Goal: Obtain resource: Obtain resource

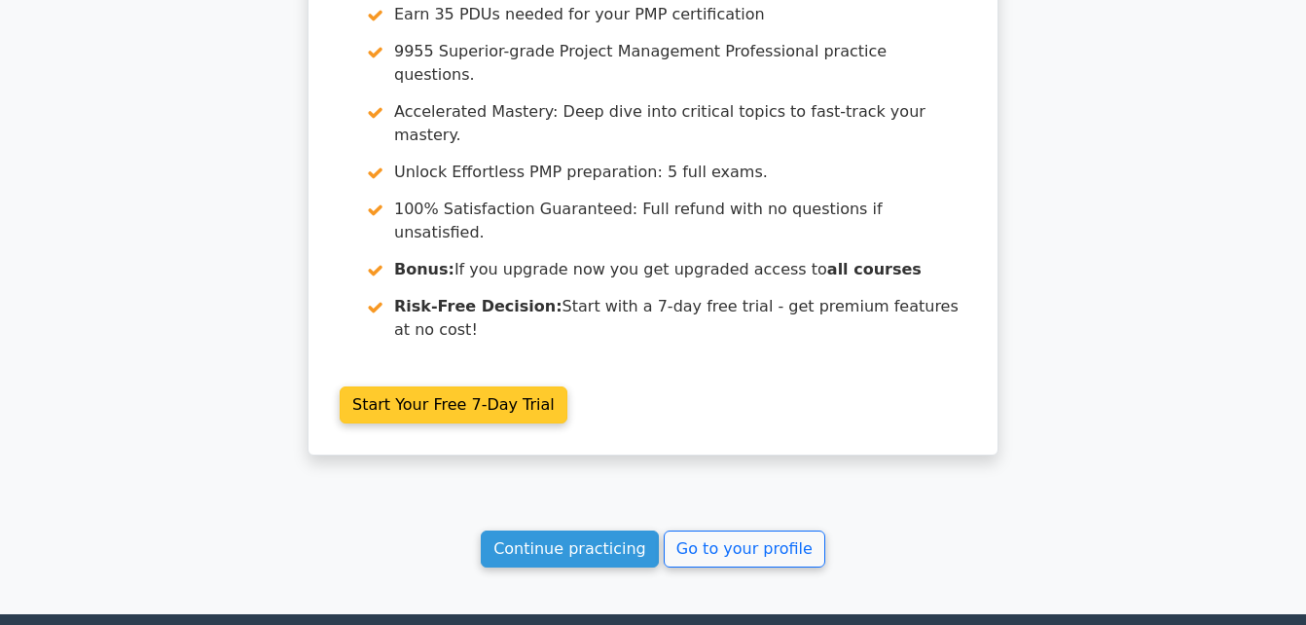
scroll to position [1836, 0]
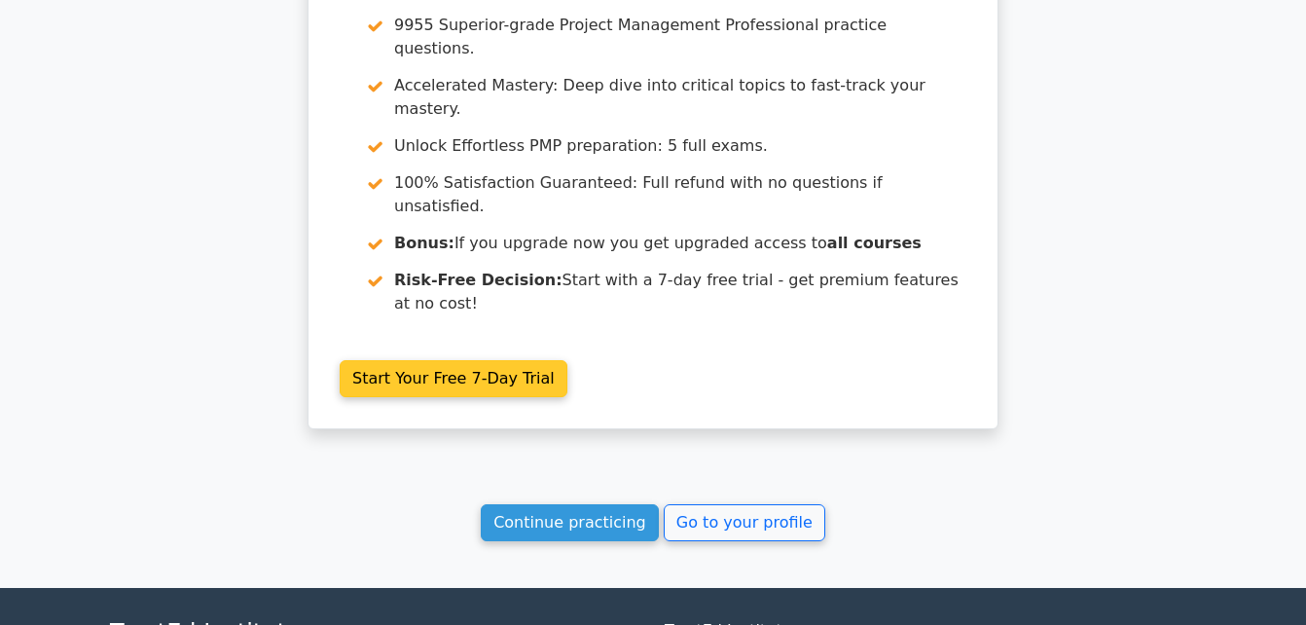
click at [773, 504] on link "Go to your profile" at bounding box center [745, 522] width 162 height 37
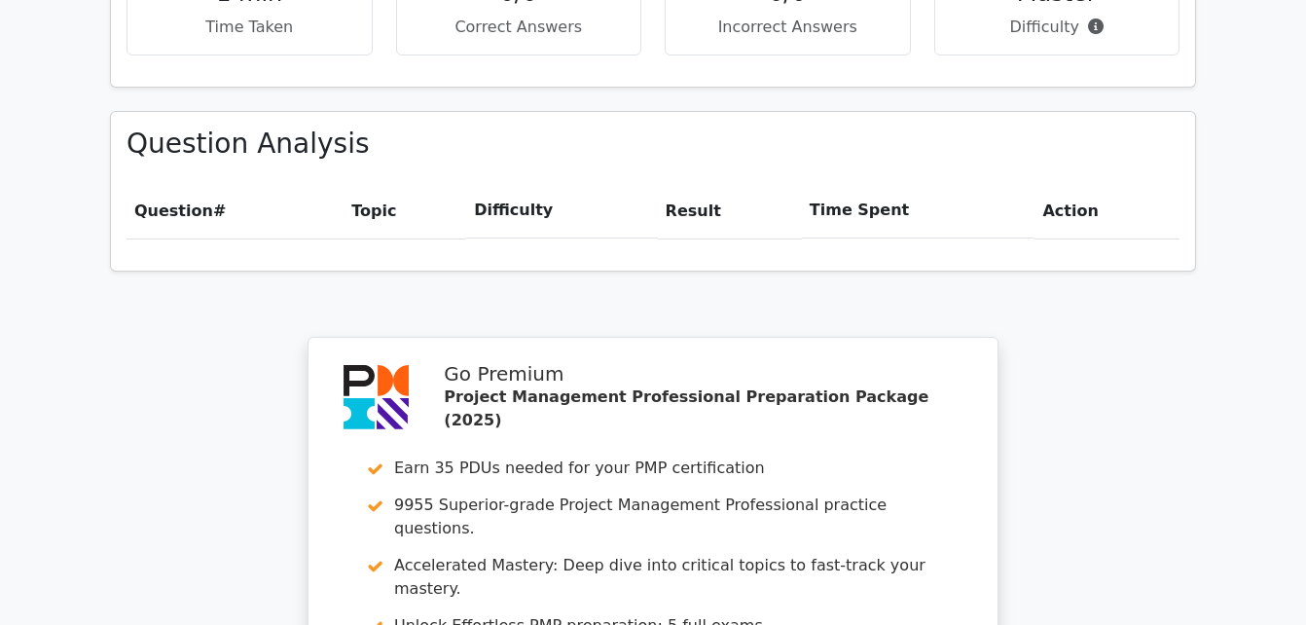
scroll to position [1298, 0]
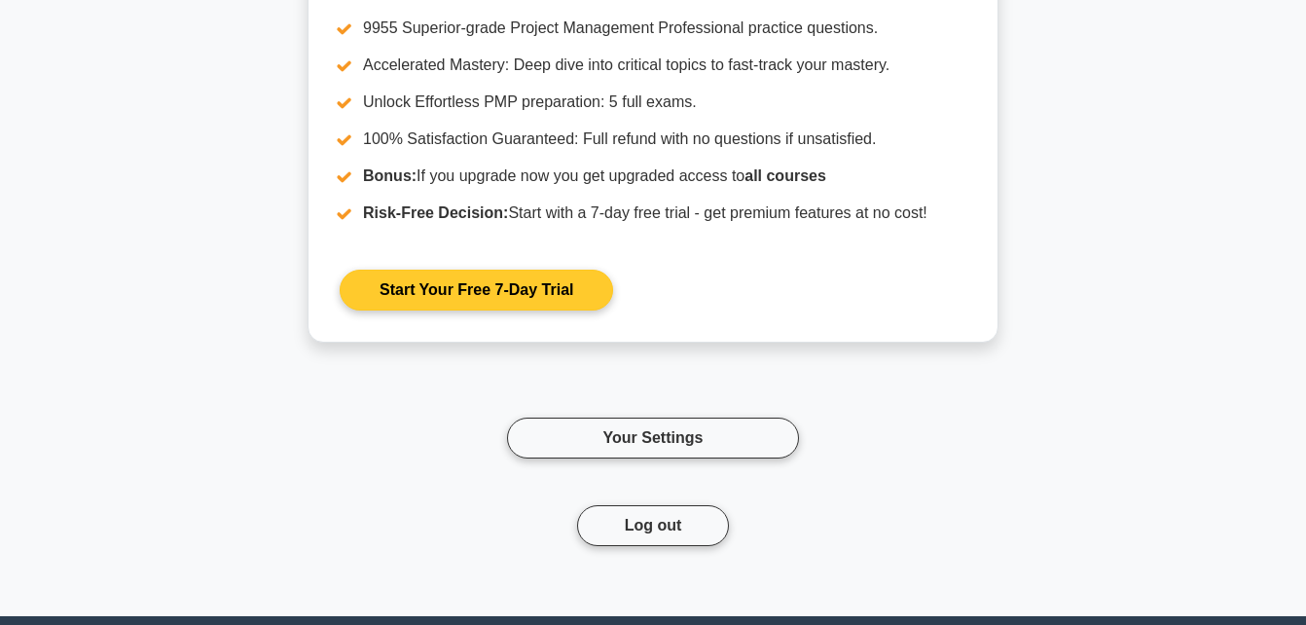
scroll to position [4171, 0]
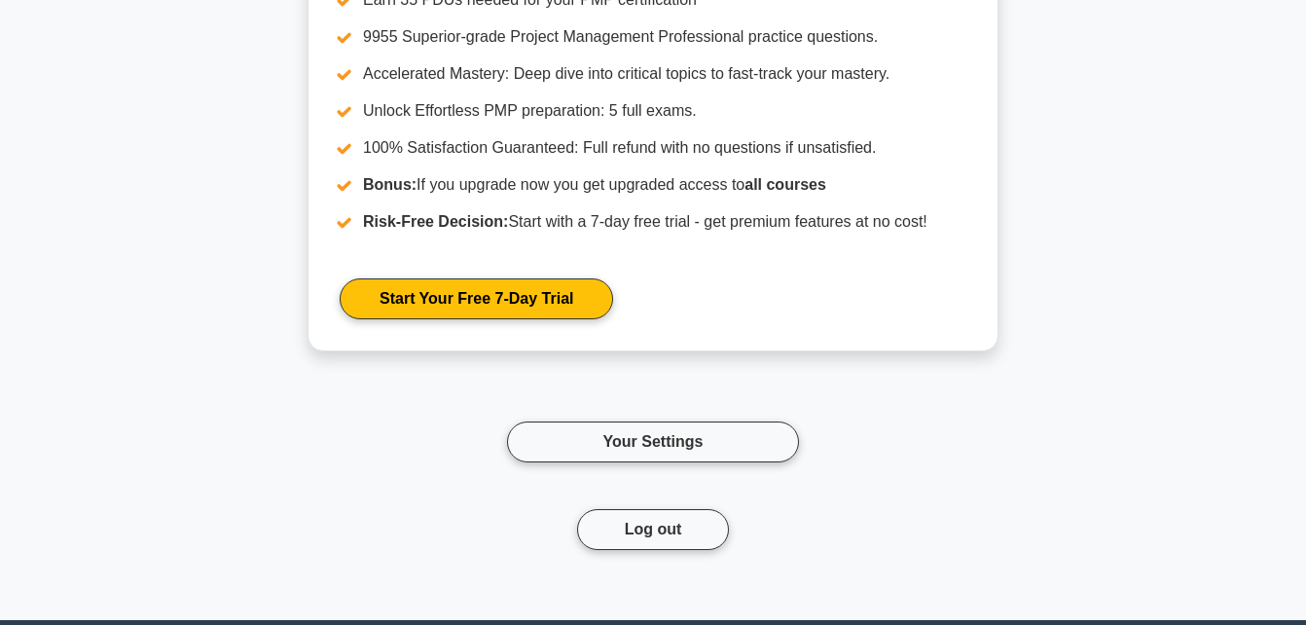
click at [1161, 154] on div "Go Premium Project Management Professional Preparation Package (2025) Earn 35 P…" at bounding box center [652, 233] width 1109 height 728
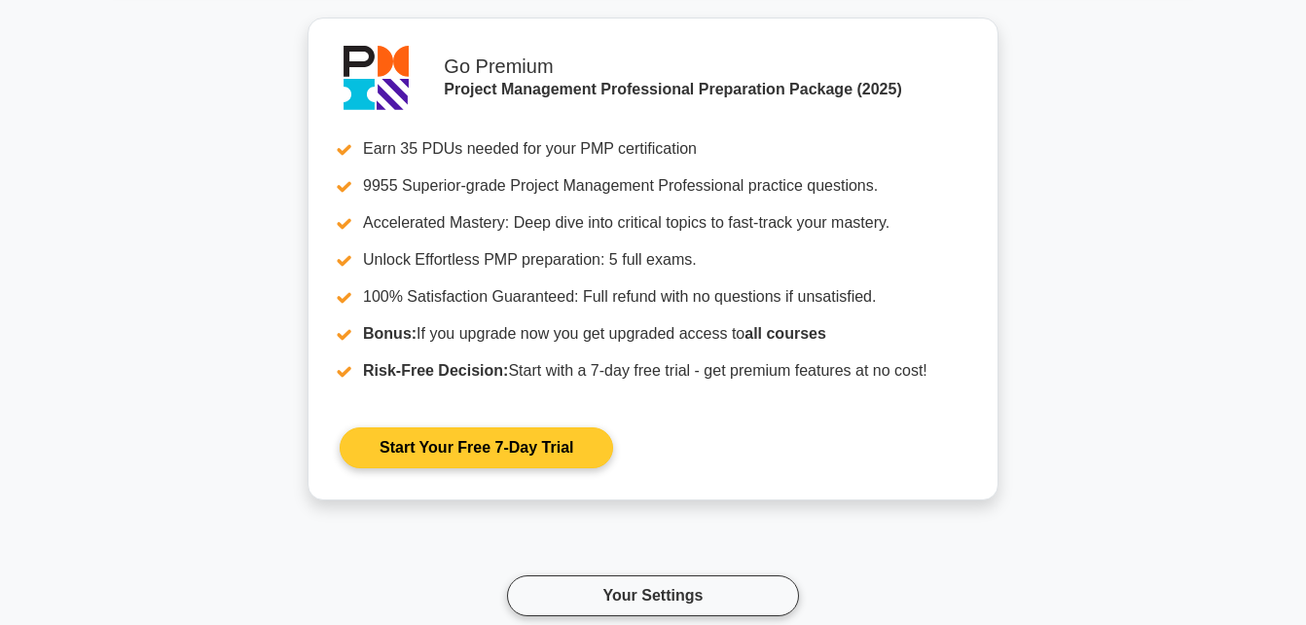
scroll to position [4000, 0]
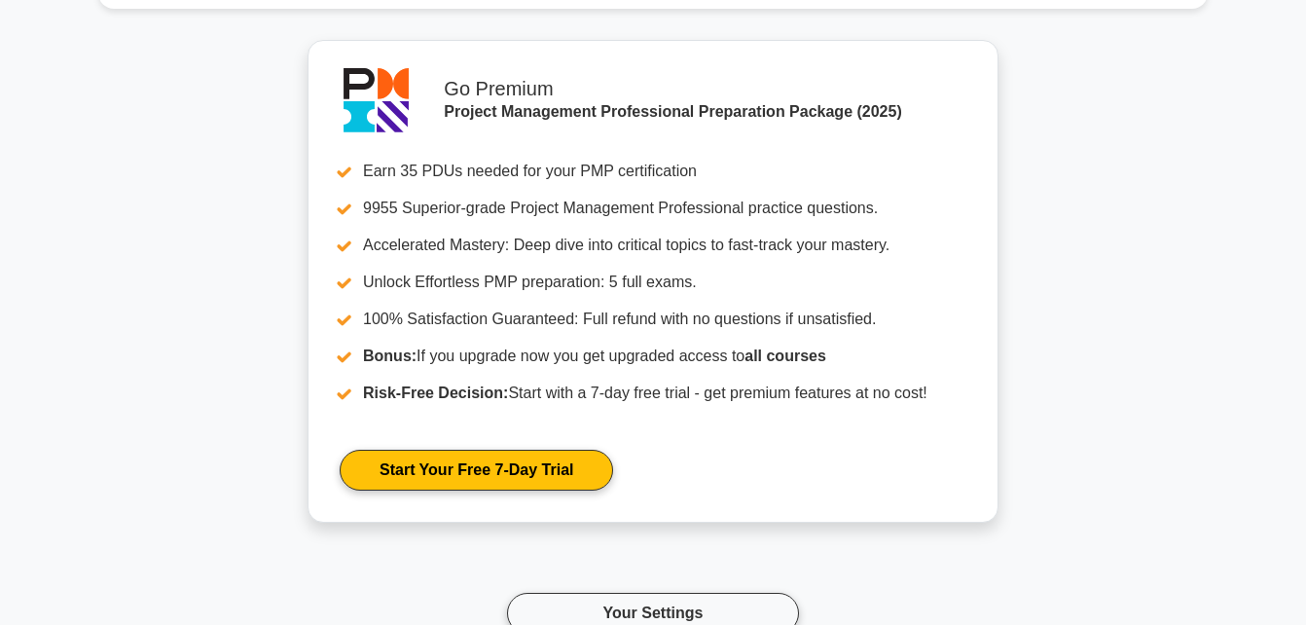
click at [1189, 116] on div "Go Premium Project Management Professional Preparation Package (2025) Earn 35 P…" at bounding box center [652, 404] width 1109 height 728
click at [116, 88] on div "Go Premium Project Management Professional Preparation Package (2025) Earn 35 P…" at bounding box center [652, 404] width 1109 height 728
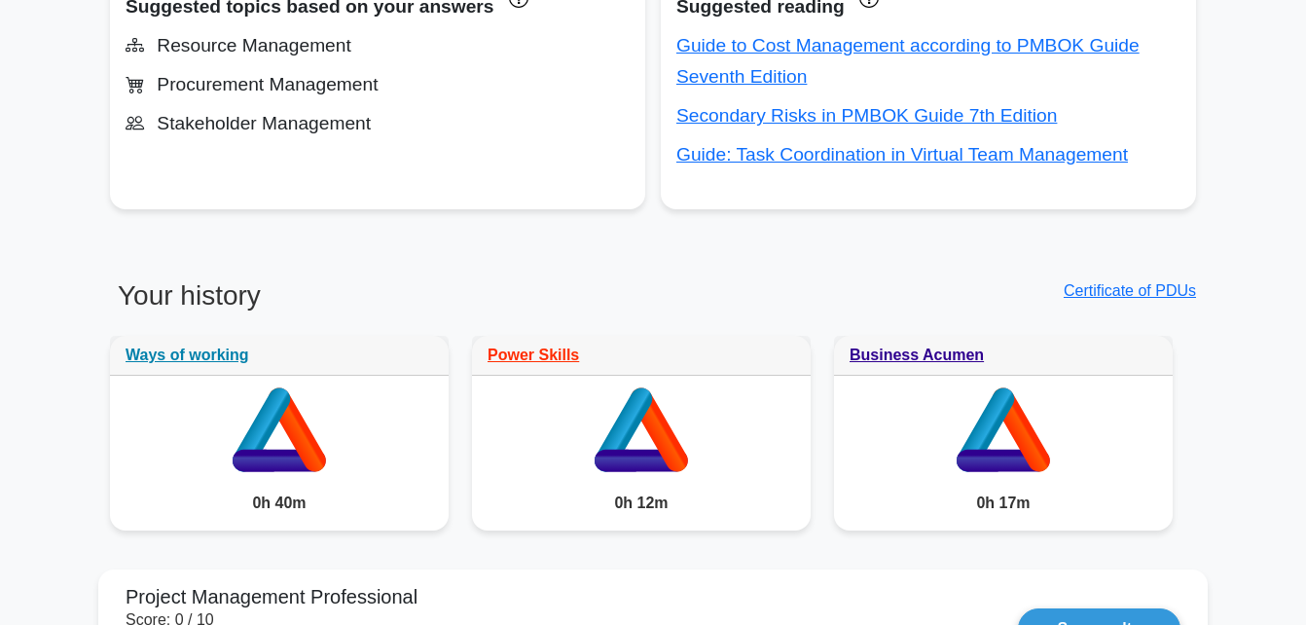
scroll to position [1191, 0]
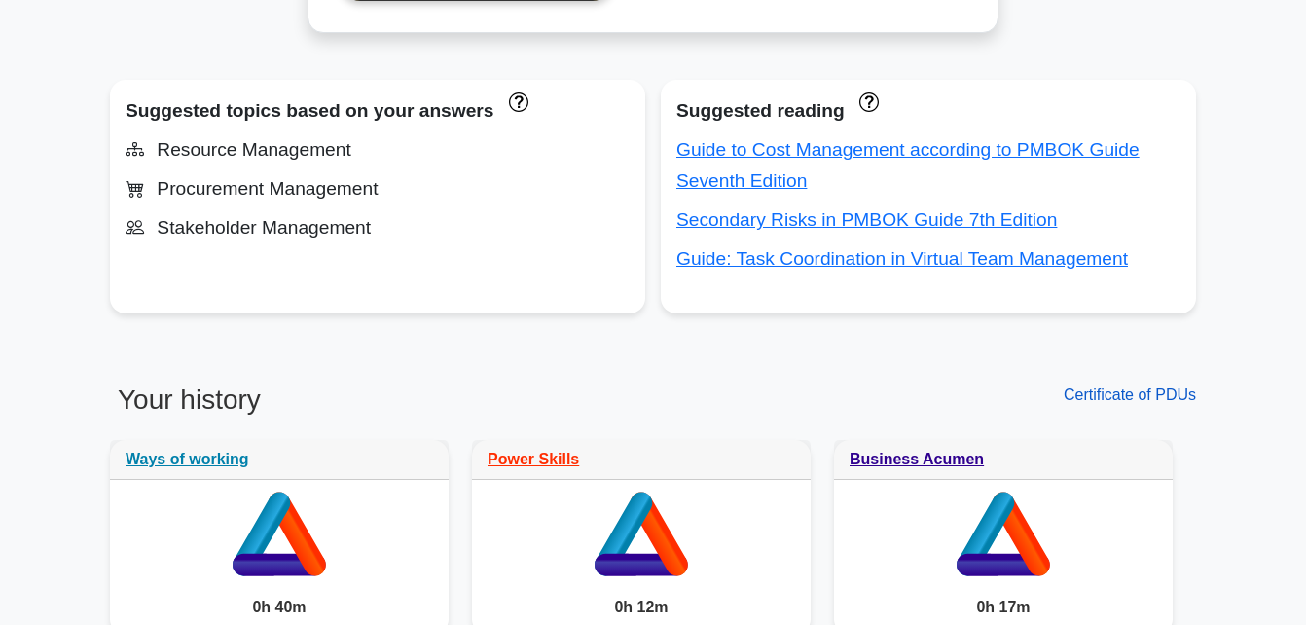
click at [1133, 397] on link "Certificate of PDUs" at bounding box center [1129, 394] width 132 height 17
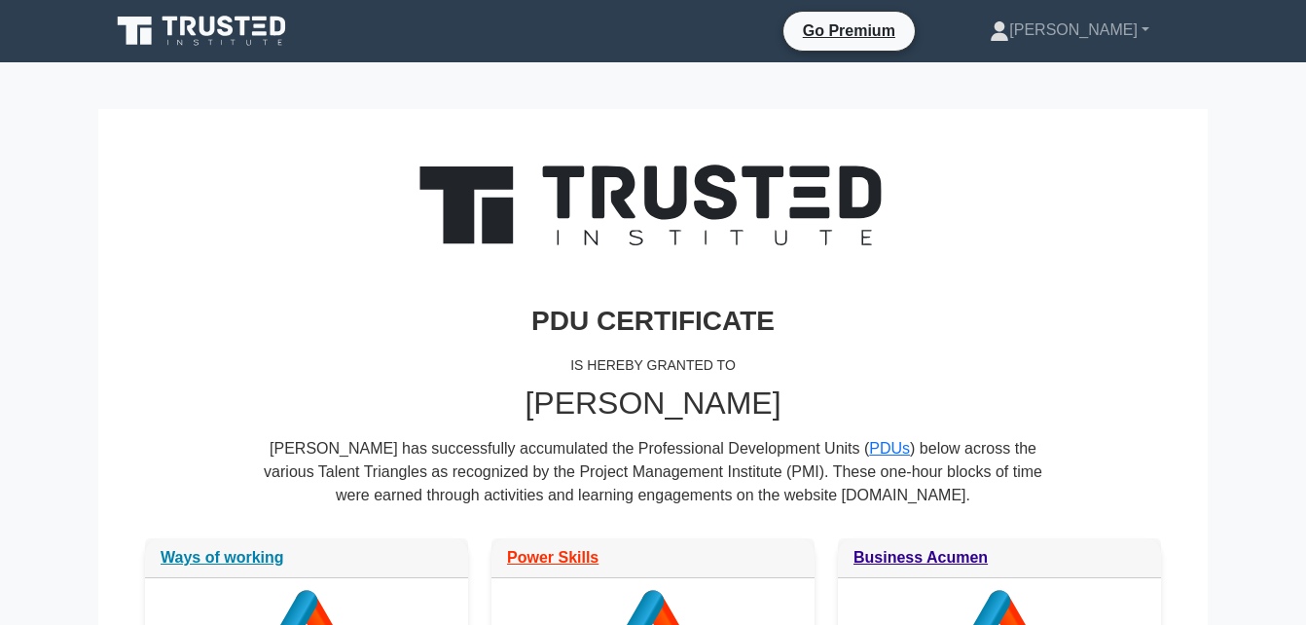
click at [1046, 294] on div "PDU CERTIFICATE IS HEREBY GRANTED TO Deodat Kalungwana Deodat Kalungwana has su…" at bounding box center [652, 347] width 1039 height 382
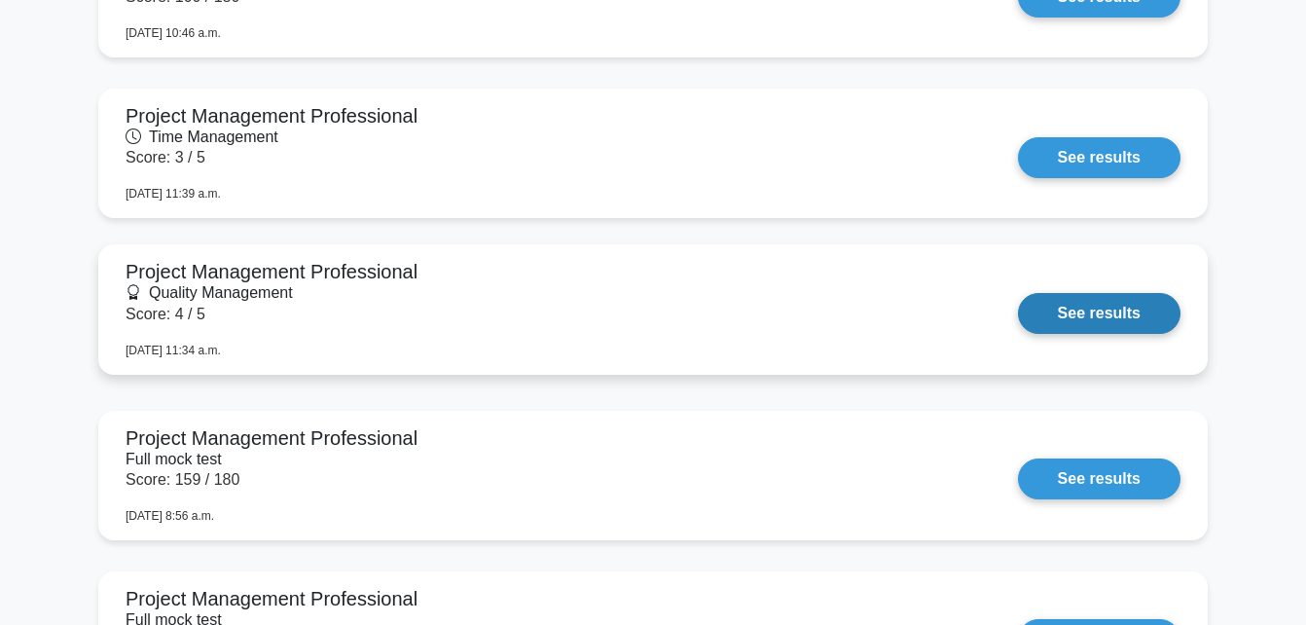
scroll to position [2218, 0]
